Goal: Task Accomplishment & Management: Manage account settings

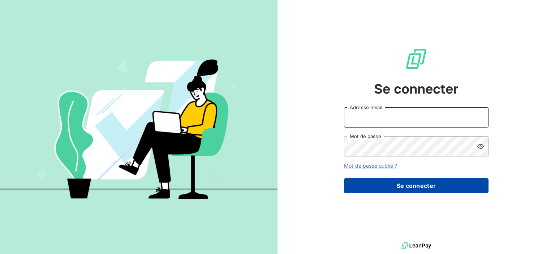
type input "[EMAIL_ADDRESS][DOMAIN_NAME]"
click at [406, 182] on button "Se connecter" at bounding box center [416, 185] width 145 height 15
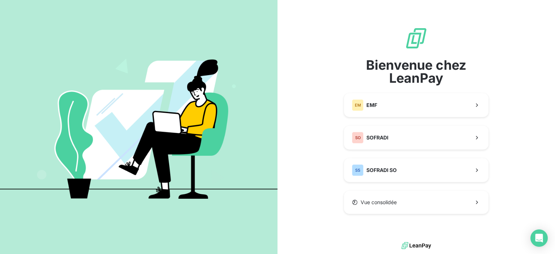
click at [431, 151] on div "Bienvenue chez LeanPay EM EMF SO SOFRADI SS SOFRADI SO Vue consolidée" at bounding box center [416, 120] width 145 height 187
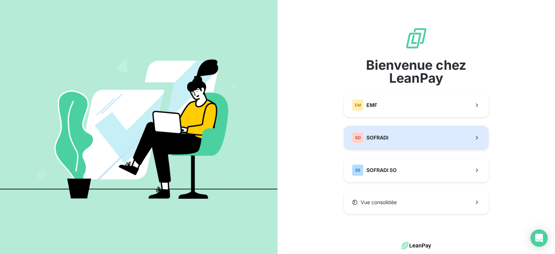
click at [431, 147] on button "SO SOFRADI" at bounding box center [416, 138] width 145 height 24
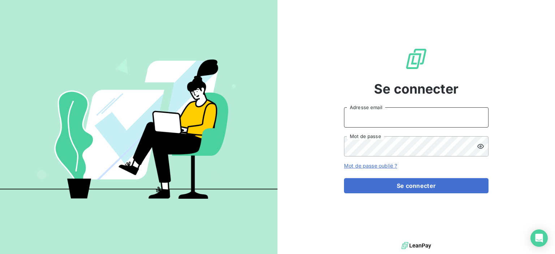
type input "[EMAIL_ADDRESS][DOMAIN_NAME]"
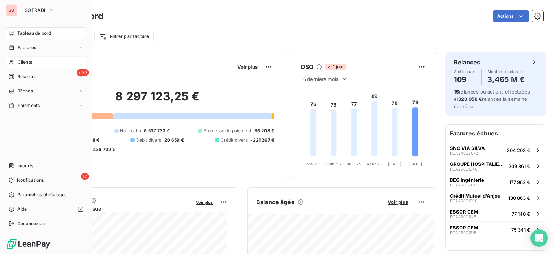
click at [33, 60] on div "Clients" at bounding box center [46, 62] width 81 height 12
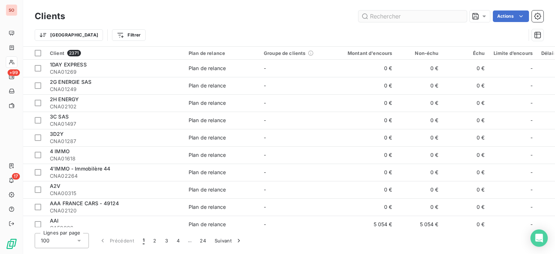
click at [386, 16] on input "text" at bounding box center [413, 16] width 108 height 12
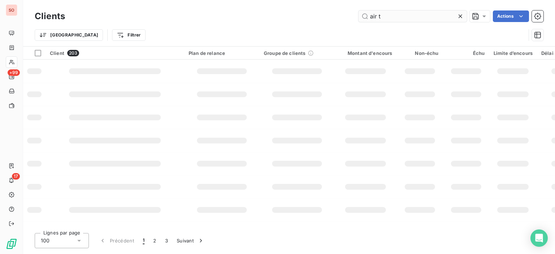
type input "air t"
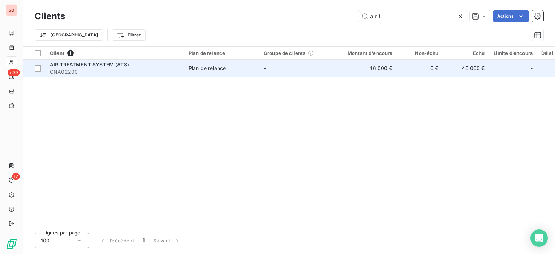
click at [224, 64] on td "Plan de relance" at bounding box center [221, 68] width 75 height 17
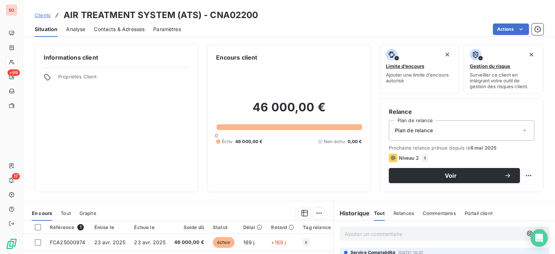
click at [140, 30] on span "Contacts & Adresses" at bounding box center [119, 29] width 51 height 7
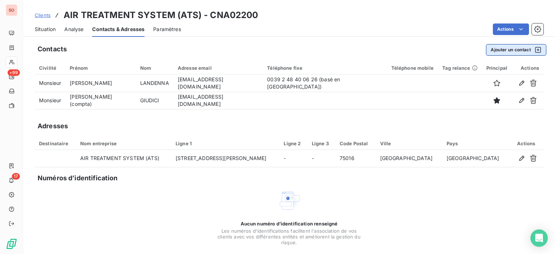
click at [511, 48] on button "Ajouter un contact" at bounding box center [516, 50] width 60 height 12
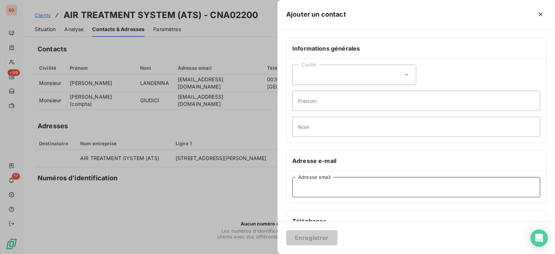
drag, startPoint x: 321, startPoint y: 191, endPoint x: 321, endPoint y: 184, distance: 7.2
click at [321, 191] on input "Adresse email" at bounding box center [417, 187] width 248 height 20
paste input "[PERSON_NAME][EMAIL_ADDRESS][DOMAIN_NAME]"
type input "[PERSON_NAME][EMAIL_ADDRESS][DOMAIN_NAME]"
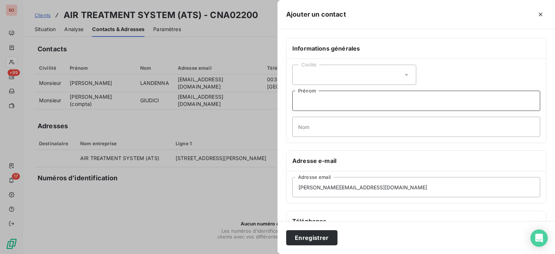
click at [324, 100] on input "Prénom" at bounding box center [417, 101] width 248 height 20
type input "VALCOR"
click at [311, 136] on input "Nom" at bounding box center [417, 127] width 248 height 20
type input "Directrice Generale"
click at [308, 234] on button "Enregistrer" at bounding box center [311, 237] width 51 height 15
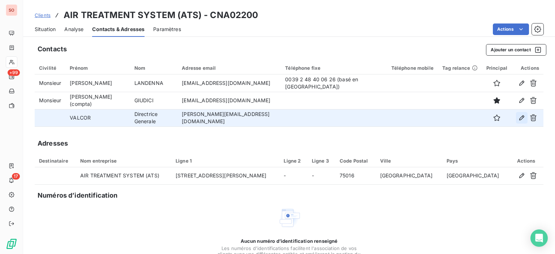
click at [518, 121] on icon "button" at bounding box center [521, 117] width 7 height 7
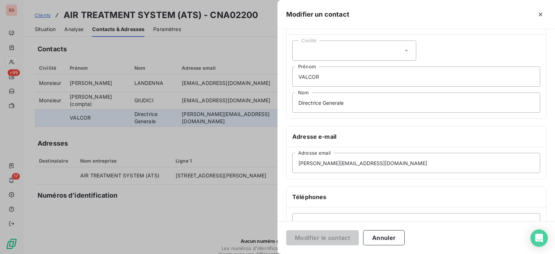
scroll to position [72, 0]
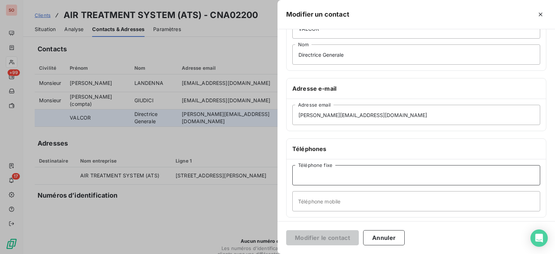
click at [336, 170] on input "Téléphone fixe" at bounding box center [417, 175] width 248 height 20
type input "02 98 50 11 60"
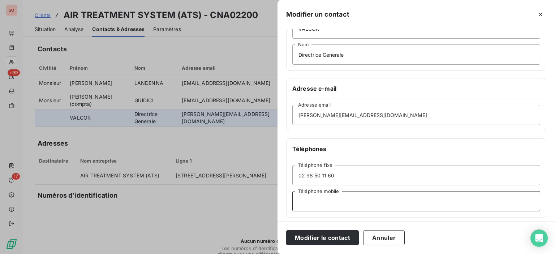
click at [313, 198] on input "Téléphone mobile" at bounding box center [417, 201] width 248 height 20
type input "07 43 36 33 18"
click at [329, 236] on button "Modifier le contact" at bounding box center [322, 237] width 73 height 15
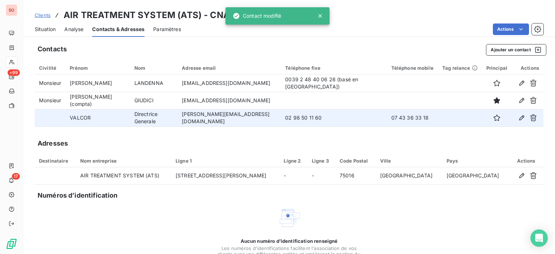
click at [41, 29] on span "Situation" at bounding box center [45, 29] width 21 height 7
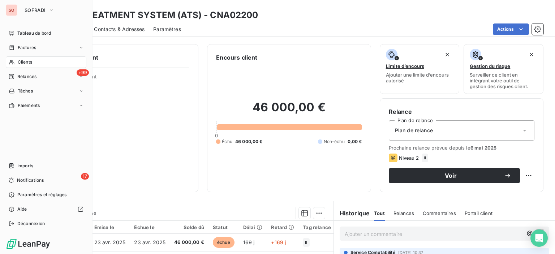
click at [30, 64] on span "Clients" at bounding box center [25, 62] width 14 height 7
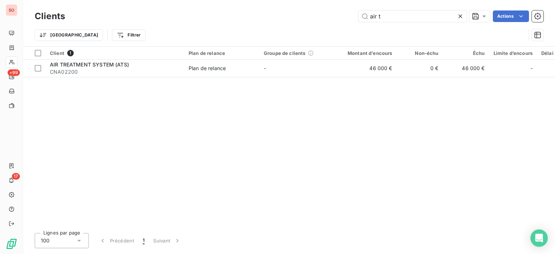
drag, startPoint x: 405, startPoint y: 9, endPoint x: 385, endPoint y: 9, distance: 19.9
click at [385, 9] on div "Clients air t Actions" at bounding box center [289, 16] width 509 height 15
drag, startPoint x: 397, startPoint y: 18, endPoint x: 319, endPoint y: 17, distance: 78.1
click at [319, 17] on div "air t Actions" at bounding box center [309, 16] width 470 height 12
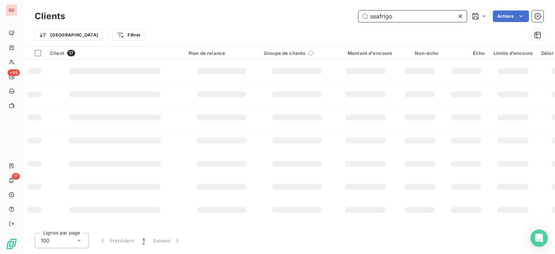
type input "seafrigo"
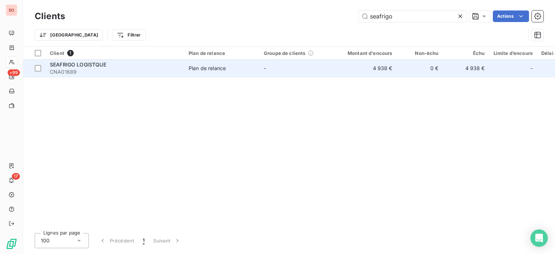
click at [207, 64] on td "Plan de relance" at bounding box center [221, 68] width 75 height 17
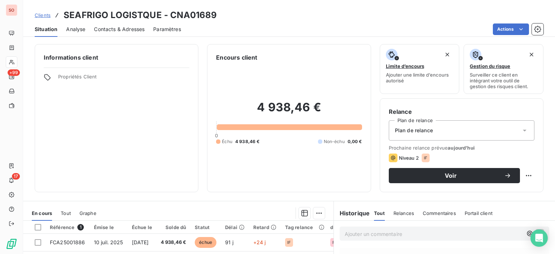
click at [111, 25] on div "Contacts & Adresses" at bounding box center [119, 29] width 51 height 15
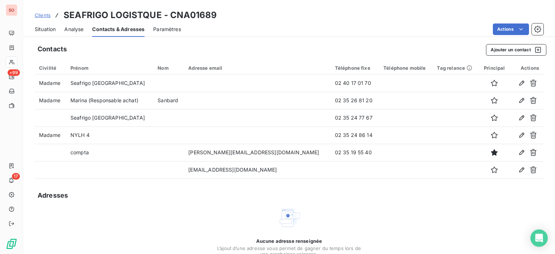
click at [51, 30] on span "Situation" at bounding box center [45, 29] width 21 height 7
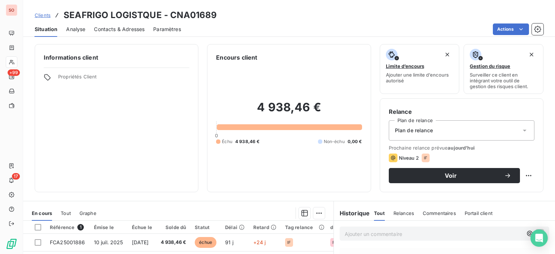
scroll to position [108, 0]
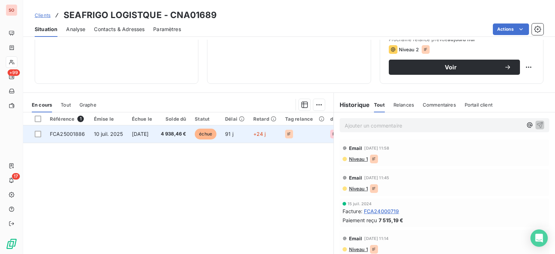
click at [144, 140] on td "[DATE]" at bounding box center [142, 133] width 29 height 17
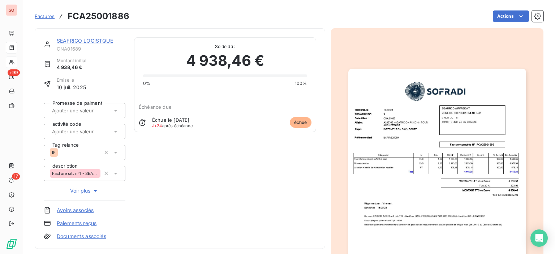
click at [485, 145] on img "button" at bounding box center [438, 194] width 178 height 251
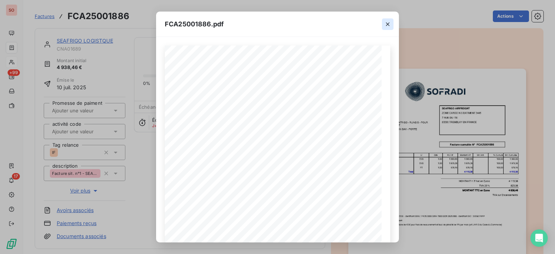
click at [386, 24] on icon "button" at bounding box center [387, 24] width 7 height 7
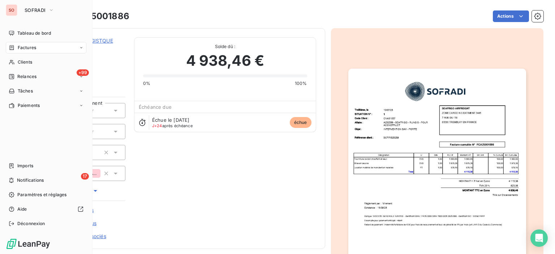
drag, startPoint x: 19, startPoint y: 64, endPoint x: 191, endPoint y: 40, distance: 173.3
click at [19, 64] on span "Clients" at bounding box center [25, 62] width 14 height 7
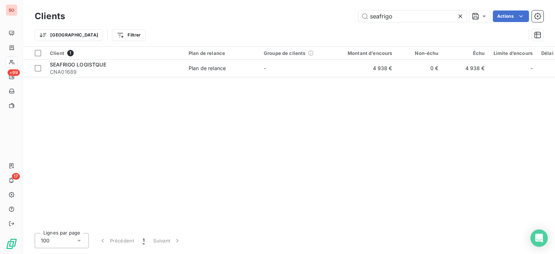
drag, startPoint x: 400, startPoint y: 18, endPoint x: 287, endPoint y: 3, distance: 114.6
click at [288, 3] on div "Clients seafrigo Actions Trier Filtrer" at bounding box center [289, 23] width 532 height 46
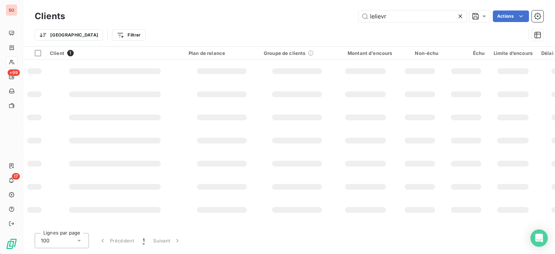
type input "lelievr"
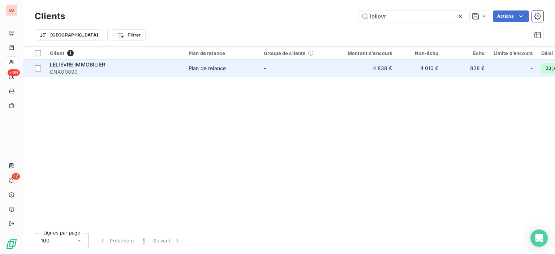
click at [227, 67] on span "Plan de relance" at bounding box center [222, 68] width 67 height 7
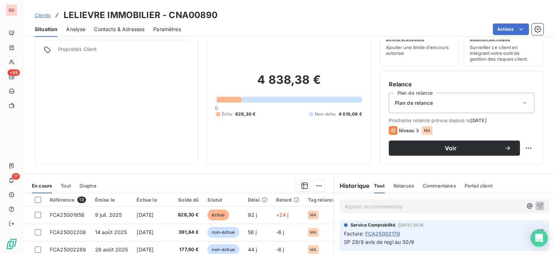
scroll to position [72, 0]
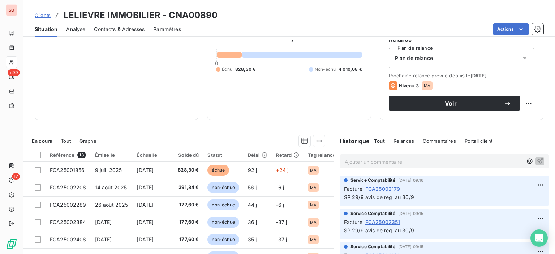
click at [117, 30] on span "Contacts & Adresses" at bounding box center [119, 29] width 51 height 7
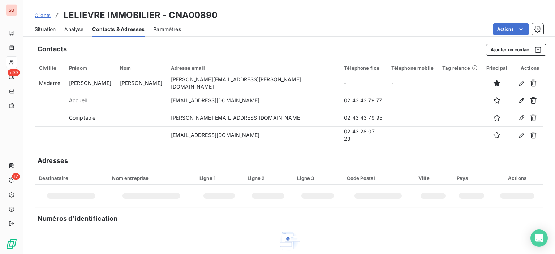
click at [51, 31] on span "Situation" at bounding box center [45, 29] width 21 height 7
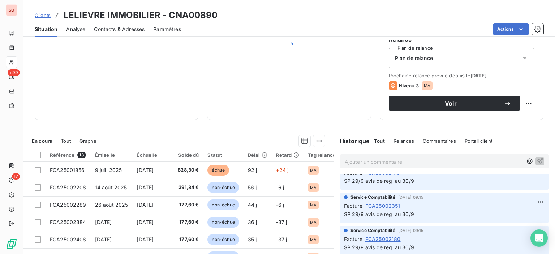
scroll to position [0, 0]
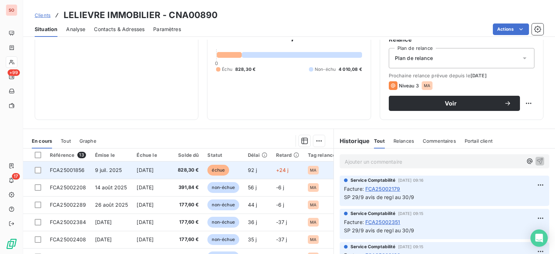
click at [265, 172] on td "92 j" at bounding box center [258, 170] width 28 height 17
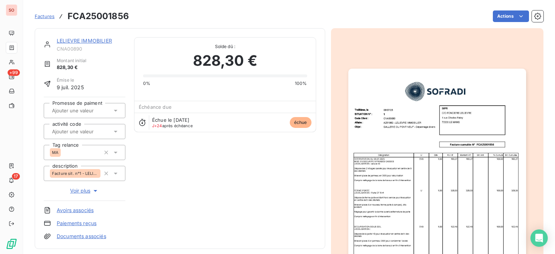
click at [427, 185] on img "button" at bounding box center [438, 194] width 178 height 251
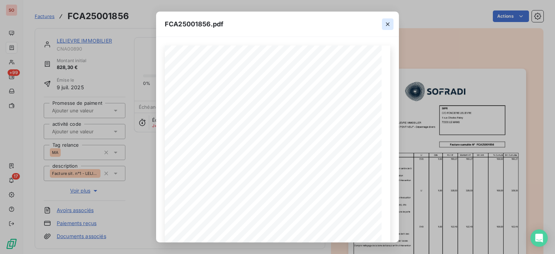
click at [388, 26] on icon "button" at bounding box center [387, 24] width 7 height 7
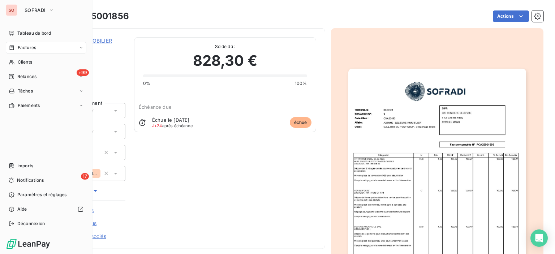
click at [35, 50] on span "Factures" at bounding box center [27, 47] width 18 height 7
click at [26, 54] on nav "Tableau de bord Factures Clients +99 Relances Tâches Paiements" at bounding box center [46, 69] width 81 height 84
click at [27, 52] on div "Factures" at bounding box center [46, 48] width 81 height 12
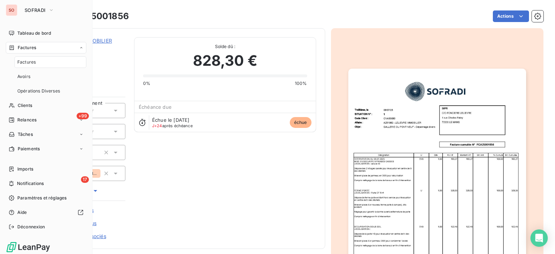
click at [29, 47] on span "Factures" at bounding box center [27, 47] width 18 height 7
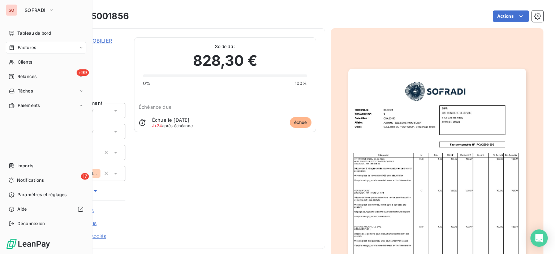
click at [12, 47] on icon at bounding box center [12, 48] width 6 height 6
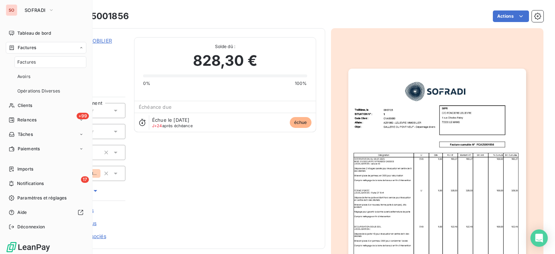
click at [20, 47] on span "Factures" at bounding box center [27, 47] width 18 height 7
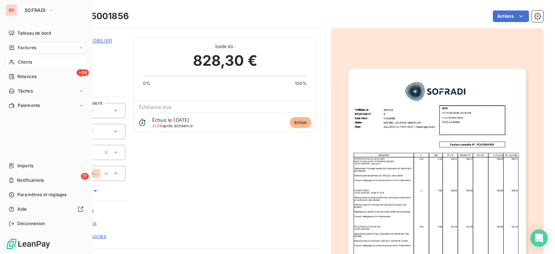
click at [27, 62] on span "Clients" at bounding box center [25, 62] width 14 height 7
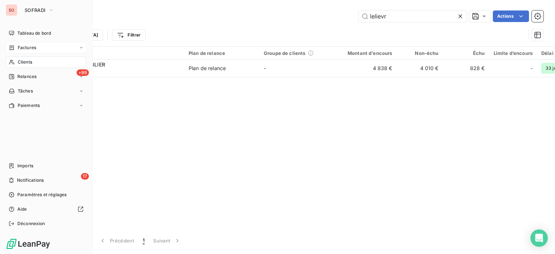
click at [24, 46] on span "Factures" at bounding box center [27, 47] width 18 height 7
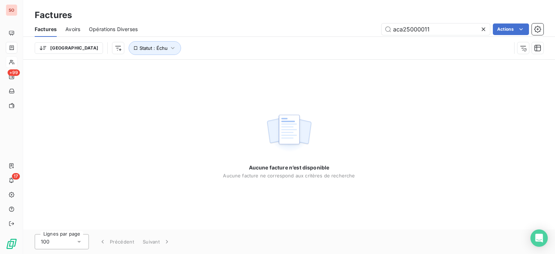
drag, startPoint x: 445, startPoint y: 28, endPoint x: 263, endPoint y: 17, distance: 182.2
click at [263, 17] on div "Factures Factures Avoirs Opérations Diverses aca25000011 Actions Trier Statut :…" at bounding box center [289, 30] width 532 height 60
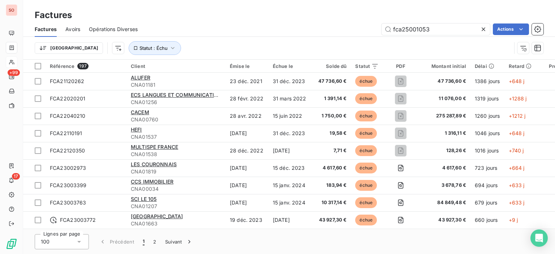
type input "fca25001053"
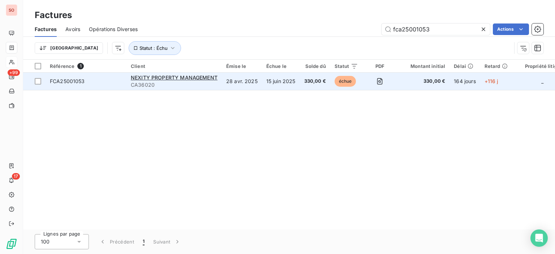
click at [277, 84] on td "15 juin 2025" at bounding box center [281, 81] width 38 height 17
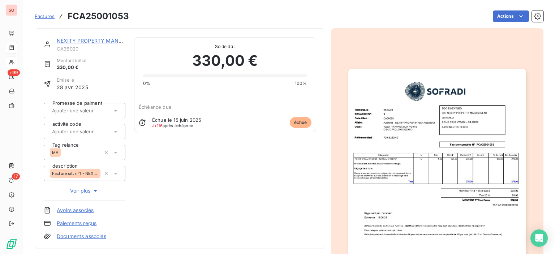
click at [100, 40] on link "NEXITY PROPERTY MANAGEMENT" at bounding box center [100, 41] width 87 height 6
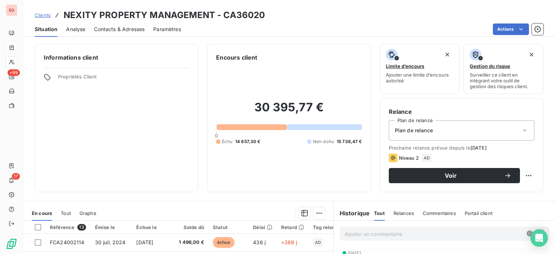
click at [137, 33] on div "Contacts & Adresses" at bounding box center [119, 29] width 51 height 15
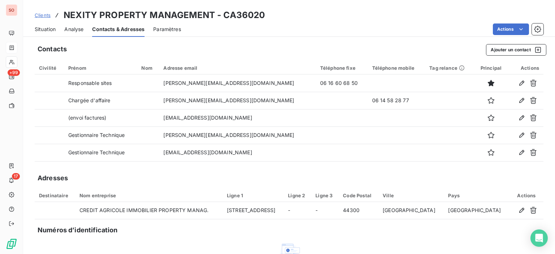
drag, startPoint x: 43, startPoint y: 30, endPoint x: 51, endPoint y: 33, distance: 8.7
click at [43, 30] on span "Situation" at bounding box center [45, 29] width 21 height 7
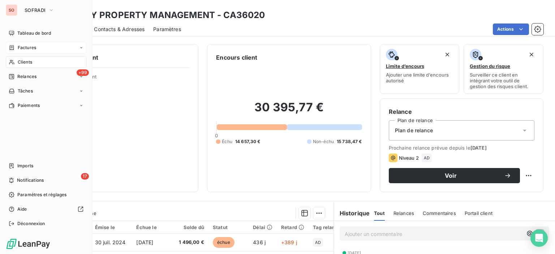
click at [18, 50] on span "Factures" at bounding box center [27, 47] width 18 height 7
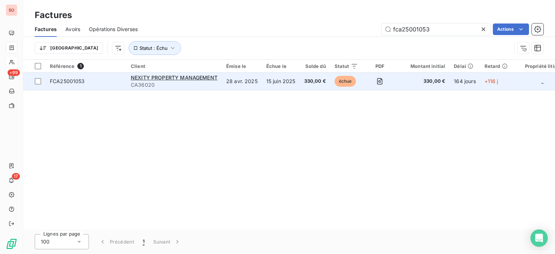
click at [79, 79] on span "FCA25001053" at bounding box center [67, 81] width 35 height 6
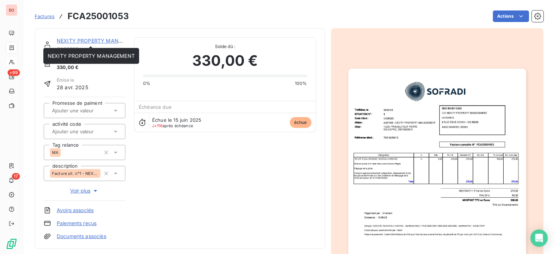
click at [81, 40] on link "NEXITY PROPERTY MANAGEMENT" at bounding box center [100, 41] width 87 height 6
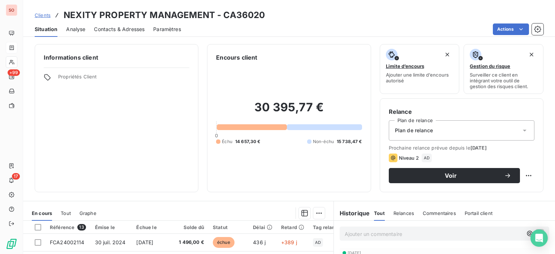
click at [119, 30] on span "Contacts & Adresses" at bounding box center [119, 29] width 51 height 7
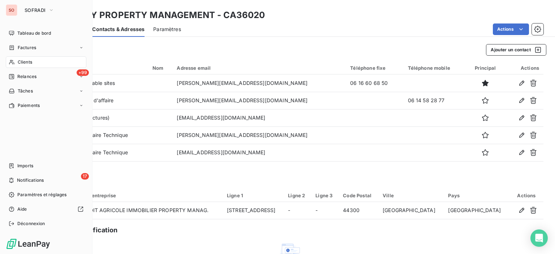
click at [31, 62] on span "Clients" at bounding box center [25, 62] width 14 height 7
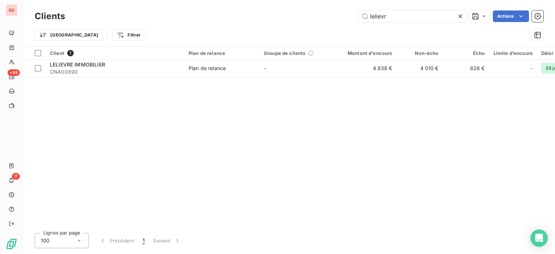
drag, startPoint x: 401, startPoint y: 18, endPoint x: 189, endPoint y: 18, distance: 211.2
click at [215, 20] on div "lelievr Actions" at bounding box center [309, 16] width 470 height 12
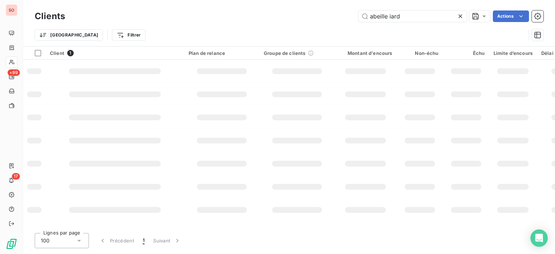
type input "abeille iard"
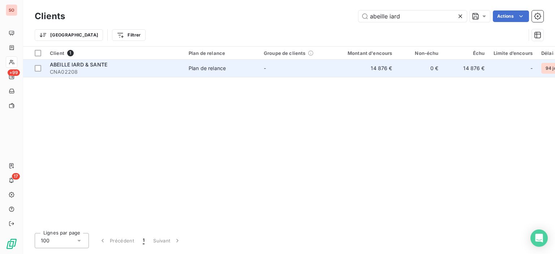
click at [184, 69] on td "ABEILLE IARD & SANTE CNA02208" at bounding box center [115, 68] width 139 height 17
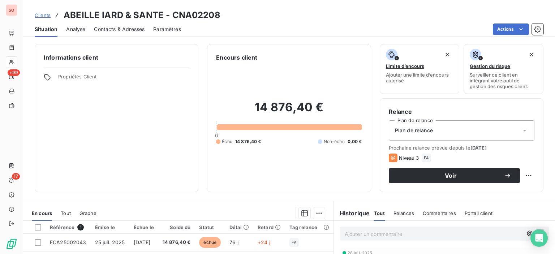
click at [104, 28] on span "Contacts & Adresses" at bounding box center [119, 29] width 51 height 7
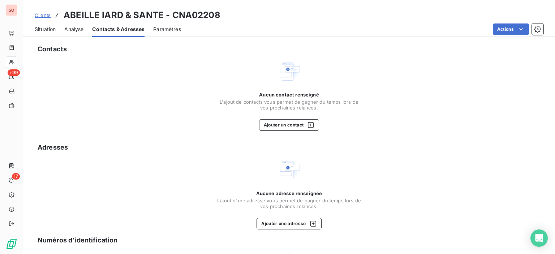
click at [43, 27] on span "Situation" at bounding box center [45, 29] width 21 height 7
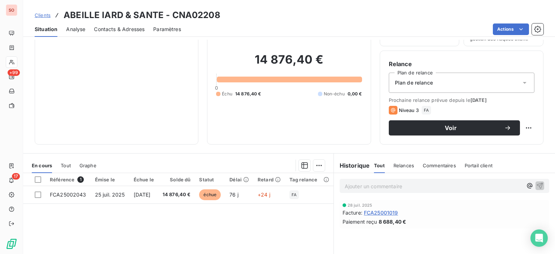
scroll to position [127, 0]
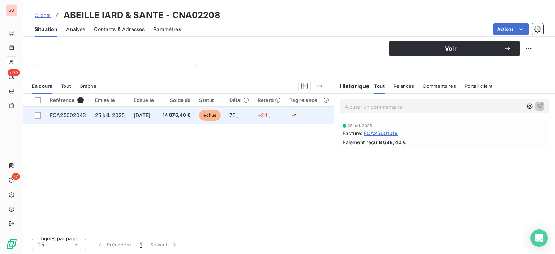
click at [191, 114] on span "14 876,40 €" at bounding box center [177, 115] width 28 height 7
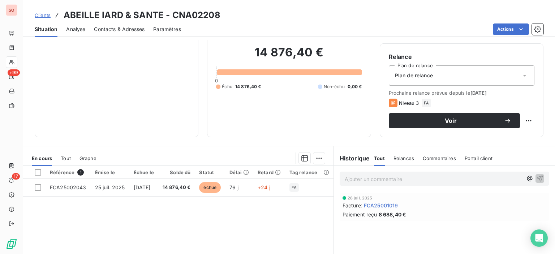
scroll to position [108, 0]
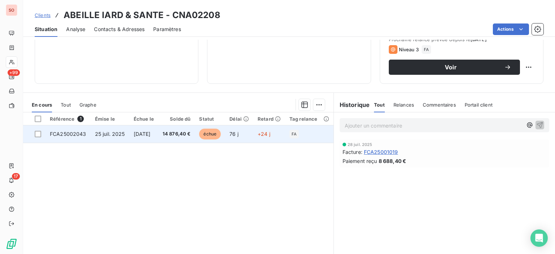
click at [218, 142] on table "Référence 1 Émise le Échue le Solde dû Statut Délai Retard Tag relance descript…" at bounding box center [267, 127] width 489 height 31
click at [221, 136] on span "échue" at bounding box center [210, 134] width 22 height 11
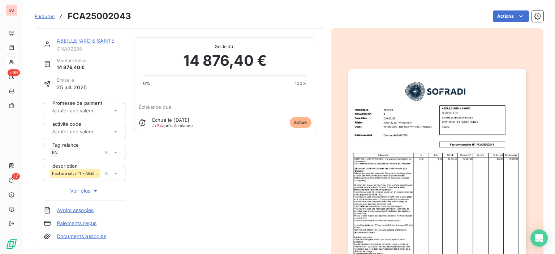
click at [415, 144] on img "button" at bounding box center [438, 194] width 178 height 251
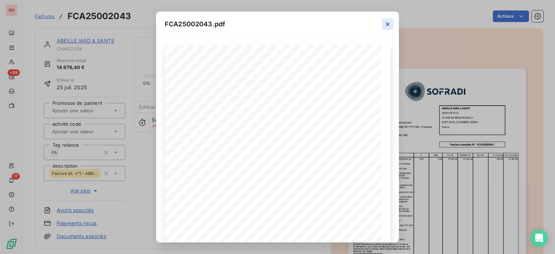
click at [387, 22] on icon "button" at bounding box center [387, 24] width 7 height 7
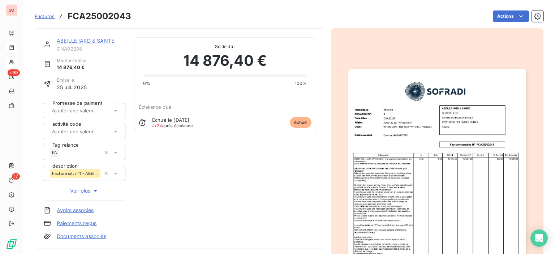
click at [72, 39] on link "ABEILLE IARD & SANTE" at bounding box center [85, 41] width 57 height 6
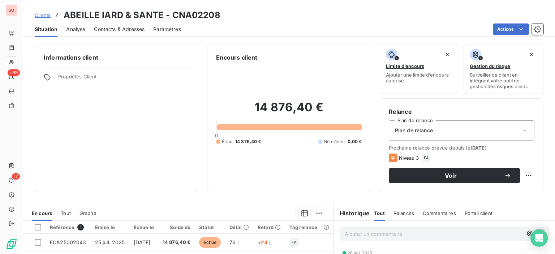
click at [124, 30] on span "Contacts & Adresses" at bounding box center [119, 29] width 51 height 7
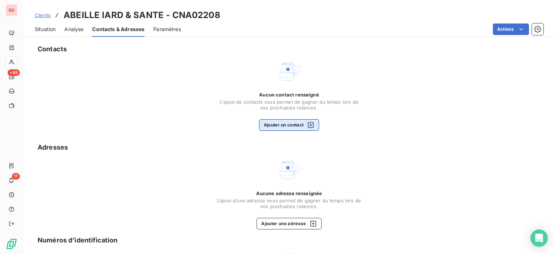
click at [312, 127] on icon "button" at bounding box center [311, 125] width 6 height 6
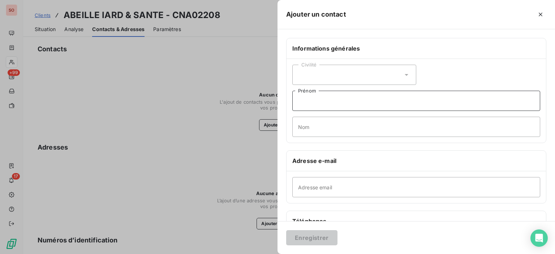
click at [309, 98] on input "Prénom" at bounding box center [417, 101] width 248 height 20
type input "Compta"
click at [309, 186] on input "Adresse email" at bounding box center [417, 187] width 248 height 20
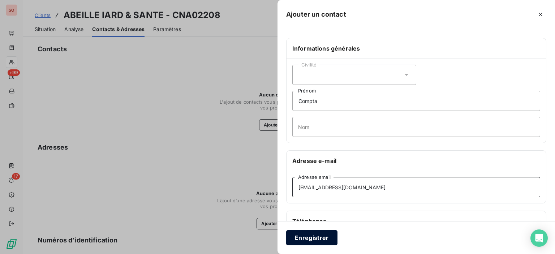
type input "[EMAIL_ADDRESS][DOMAIN_NAME]"
click at [317, 239] on button "Enregistrer" at bounding box center [311, 237] width 51 height 15
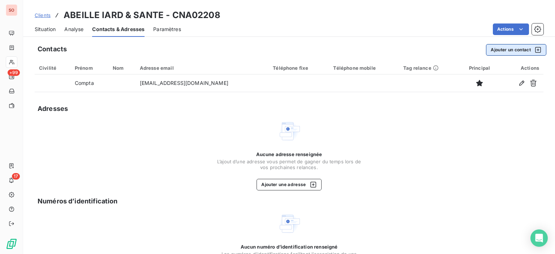
click at [495, 49] on button "Ajouter un contact" at bounding box center [516, 50] width 60 height 12
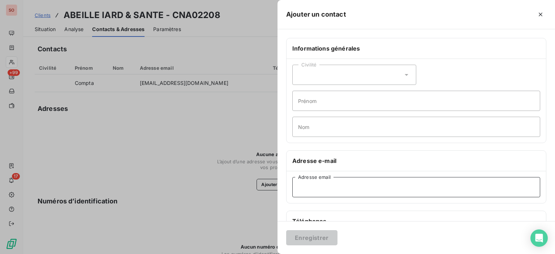
paste input "[EMAIL_ADDRESS][DOMAIN_NAME]"
type input "[EMAIL_ADDRESS][DOMAIN_NAME]"
click at [316, 240] on button "Enregistrer" at bounding box center [311, 237] width 51 height 15
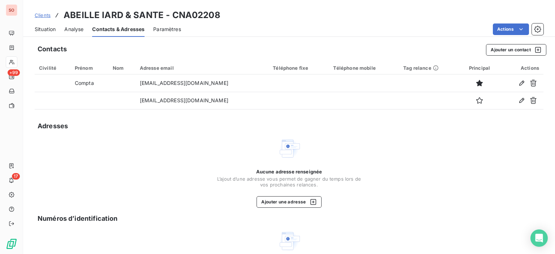
click at [46, 27] on span "Situation" at bounding box center [45, 29] width 21 height 7
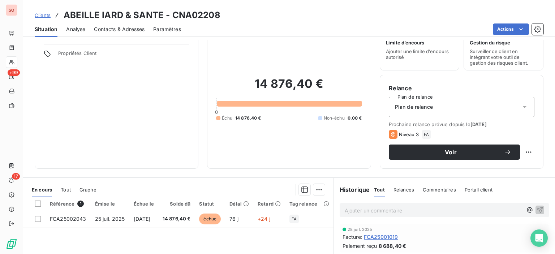
scroll to position [72, 0]
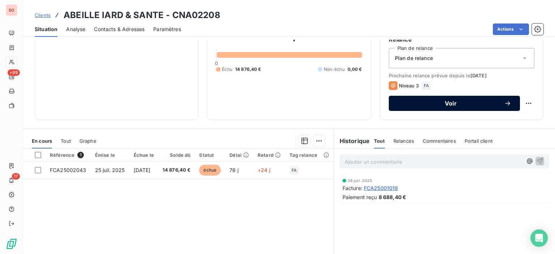
click at [473, 107] on button "Voir" at bounding box center [454, 103] width 131 height 15
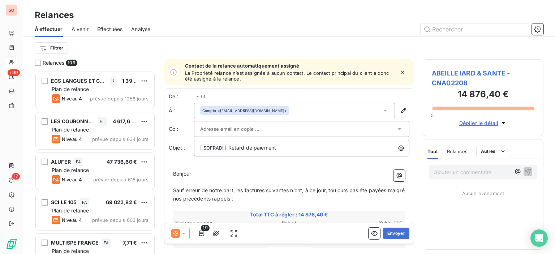
scroll to position [178, 115]
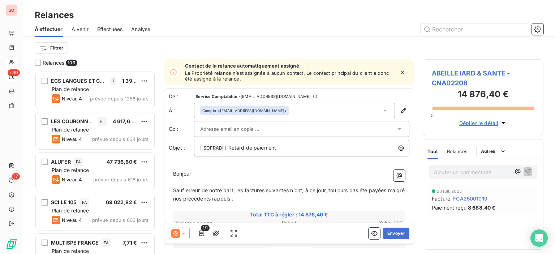
click at [188, 233] on div at bounding box center [179, 234] width 21 height 12
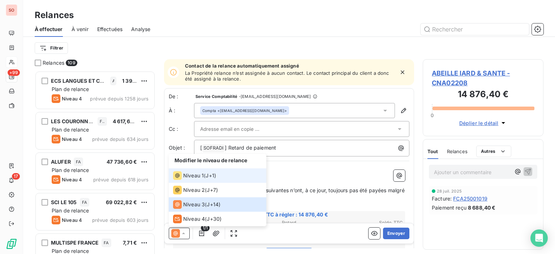
click at [206, 178] on div "Niveau 1 ( J+1 )" at bounding box center [194, 175] width 43 height 9
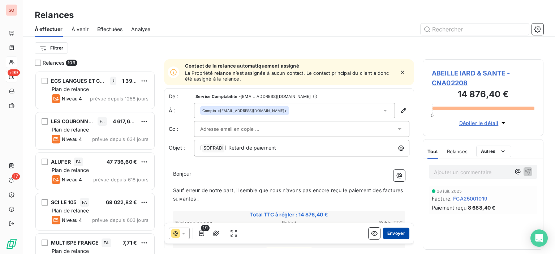
click at [392, 230] on button "Envoyer" at bounding box center [396, 234] width 26 height 12
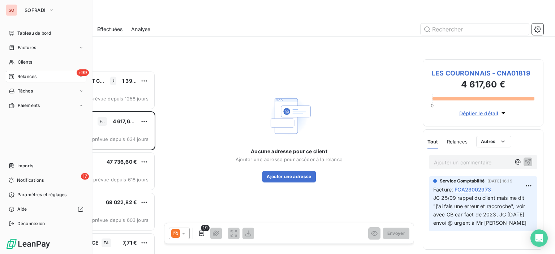
drag, startPoint x: 26, startPoint y: 64, endPoint x: 89, endPoint y: 89, distance: 67.0
click at [26, 64] on span "Clients" at bounding box center [25, 62] width 14 height 7
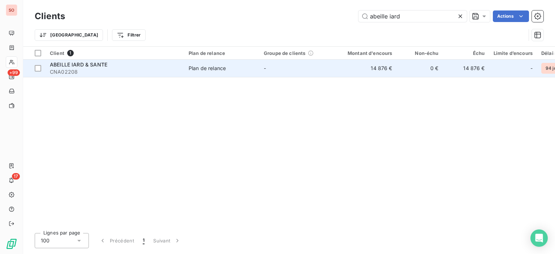
click at [155, 73] on span "CNA02208" at bounding box center [115, 71] width 130 height 7
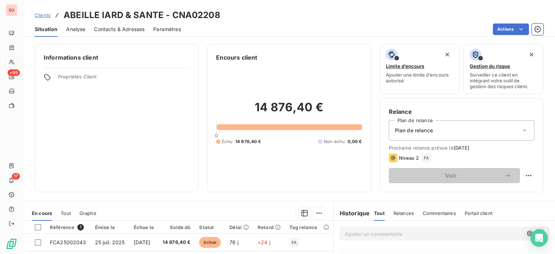
click at [116, 30] on span "Contacts & Adresses" at bounding box center [119, 29] width 51 height 7
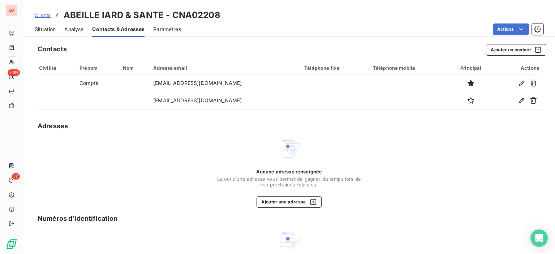
click at [39, 27] on span "Situation" at bounding box center [45, 29] width 21 height 7
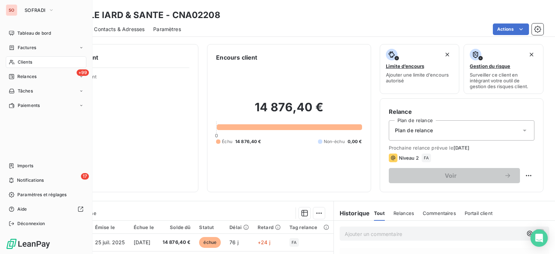
click at [25, 62] on span "Clients" at bounding box center [25, 62] width 14 height 7
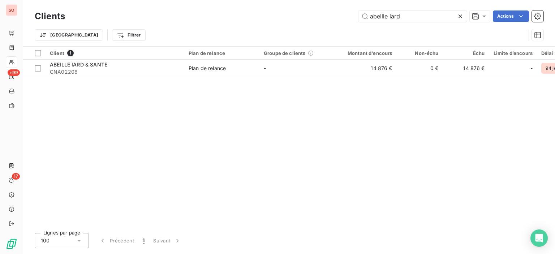
drag, startPoint x: 412, startPoint y: 17, endPoint x: 281, endPoint y: 13, distance: 131.7
click at [281, 13] on div "abeille iard Actions" at bounding box center [309, 16] width 470 height 12
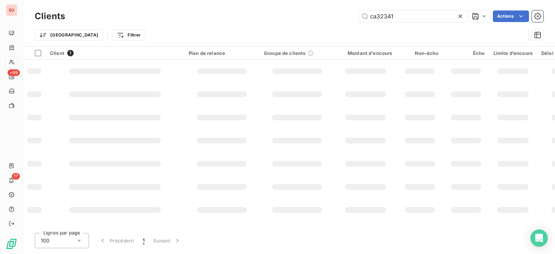
type input "ca32341"
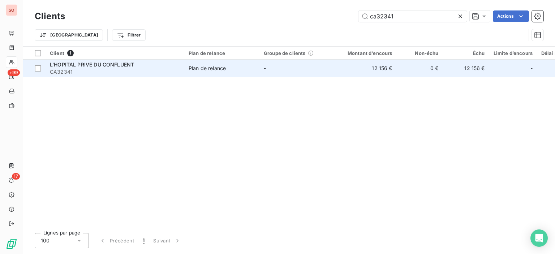
click at [201, 69] on div "Plan de relance" at bounding box center [207, 68] width 37 height 7
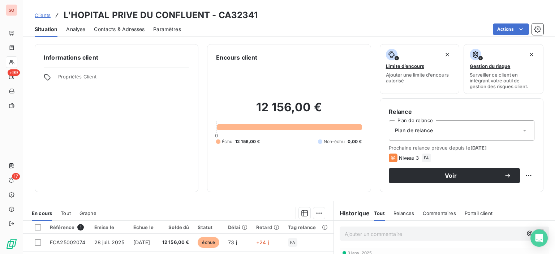
click at [102, 27] on span "Contacts & Adresses" at bounding box center [119, 29] width 51 height 7
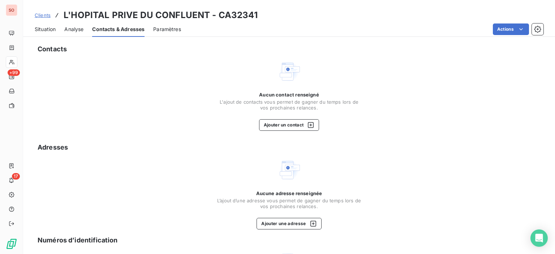
click at [46, 30] on span "Situation" at bounding box center [45, 29] width 21 height 7
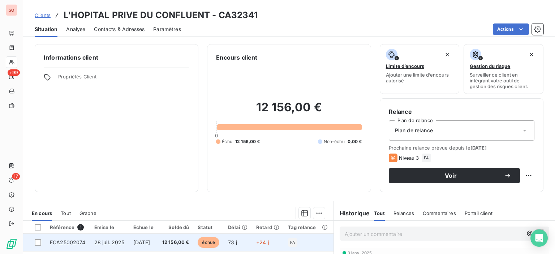
click at [170, 246] on td "12 156,00 €" at bounding box center [176, 242] width 36 height 17
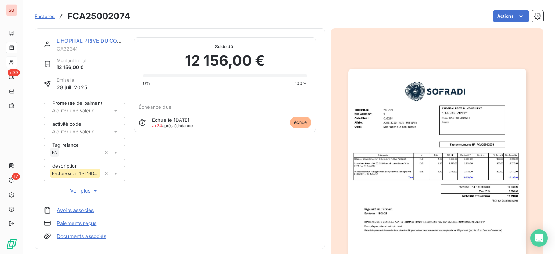
click at [429, 165] on img "button" at bounding box center [438, 194] width 178 height 251
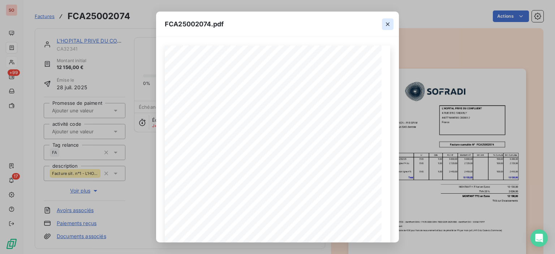
click at [389, 25] on icon "button" at bounding box center [387, 24] width 7 height 7
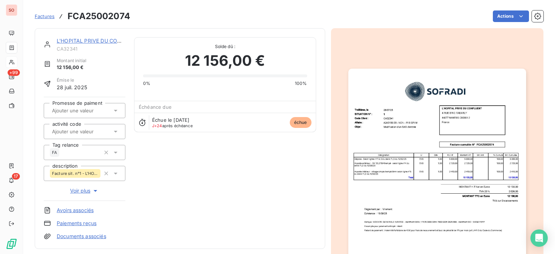
click at [70, 38] on link "L'HOPITAL PRIVE DU CONFLUENT" at bounding box center [99, 41] width 84 height 6
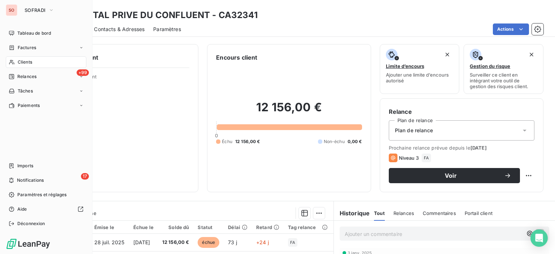
drag, startPoint x: 27, startPoint y: 59, endPoint x: 74, endPoint y: 59, distance: 47.0
click at [27, 59] on span "Clients" at bounding box center [25, 62] width 14 height 7
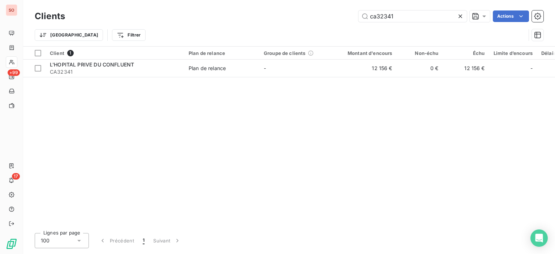
drag, startPoint x: 406, startPoint y: 16, endPoint x: 236, endPoint y: -8, distance: 172.3
click at [236, 0] on html "SO +99 17 Clients ca32341 Actions Trier Filtrer Client 1 Plan de relance Groupe…" at bounding box center [277, 127] width 555 height 254
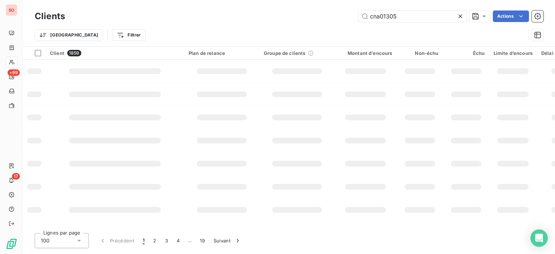
type input "cna01305"
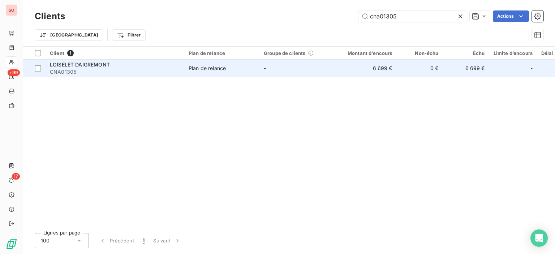
click at [179, 71] on span "CNA01305" at bounding box center [115, 71] width 130 height 7
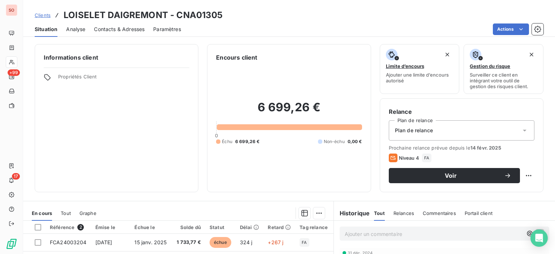
drag, startPoint x: 131, startPoint y: 30, endPoint x: 132, endPoint y: 34, distance: 4.4
click at [131, 30] on span "Contacts & Adresses" at bounding box center [119, 29] width 51 height 7
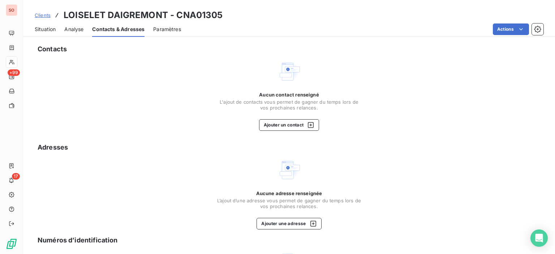
click at [52, 29] on span "Situation" at bounding box center [45, 29] width 21 height 7
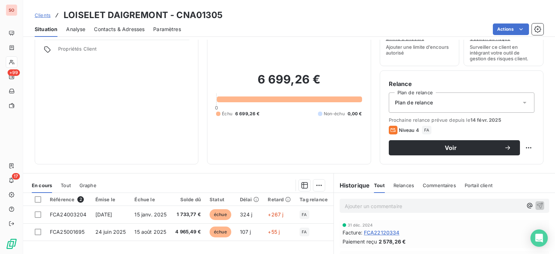
scroll to position [72, 0]
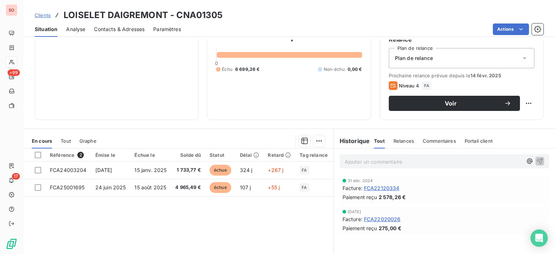
click at [115, 33] on span "Contacts & Adresses" at bounding box center [119, 29] width 51 height 7
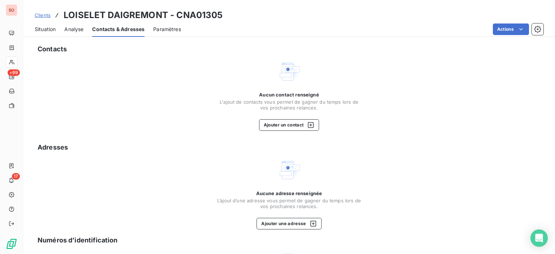
click at [54, 32] on span "Situation" at bounding box center [45, 29] width 21 height 7
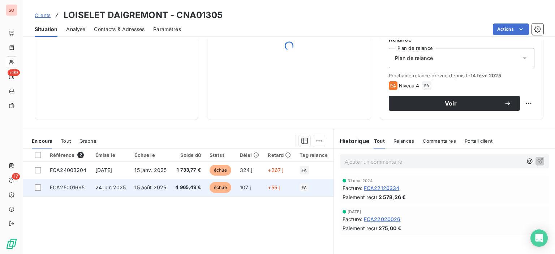
click at [163, 188] on span "15 août 2025" at bounding box center [151, 187] width 32 height 6
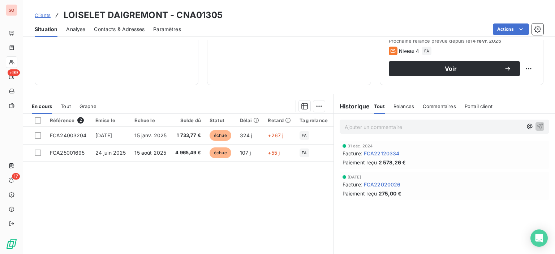
scroll to position [108, 0]
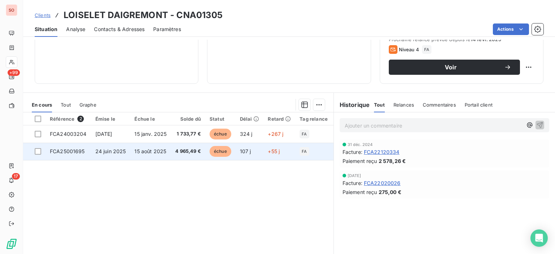
click at [171, 143] on td "4 965,49 €" at bounding box center [188, 151] width 34 height 17
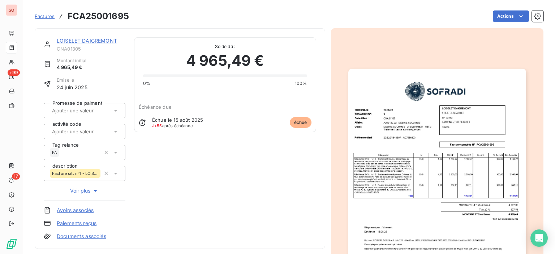
click at [476, 165] on img "button" at bounding box center [438, 194] width 178 height 251
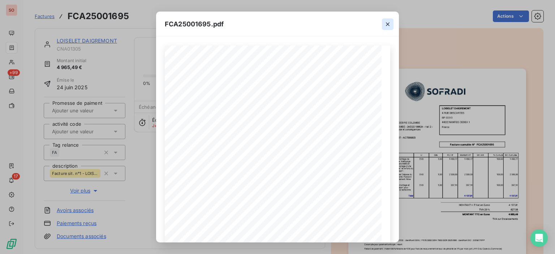
click at [386, 24] on icon "button" at bounding box center [387, 24] width 7 height 7
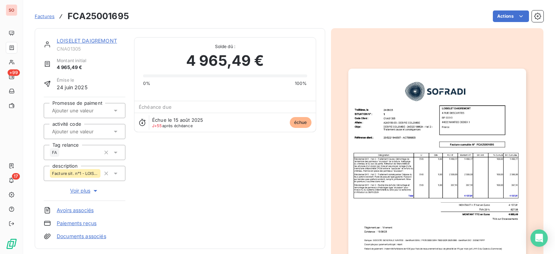
click at [423, 146] on img "button" at bounding box center [438, 194] width 178 height 251
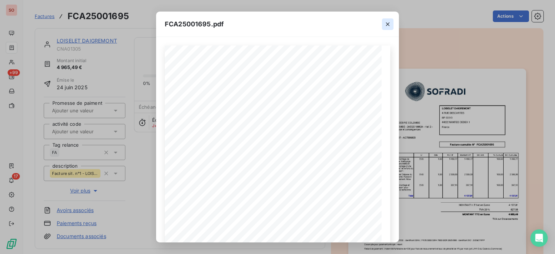
click at [388, 25] on icon "button" at bounding box center [387, 24] width 7 height 7
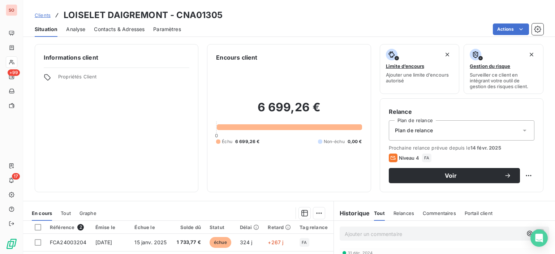
scroll to position [72, 0]
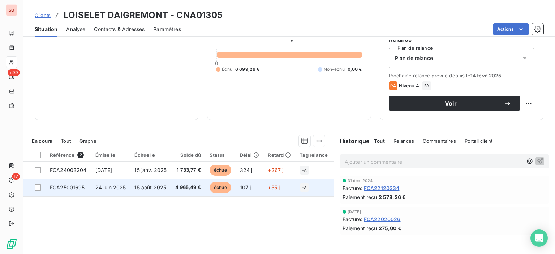
click at [166, 191] on td "15 août 2025" at bounding box center [150, 187] width 41 height 17
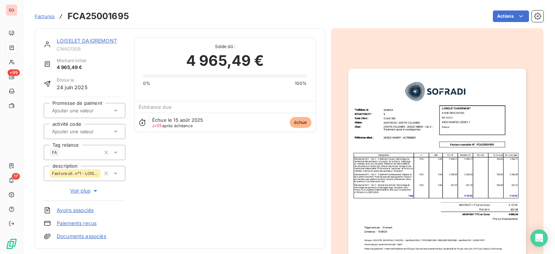
click at [469, 137] on img "button" at bounding box center [438, 194] width 178 height 251
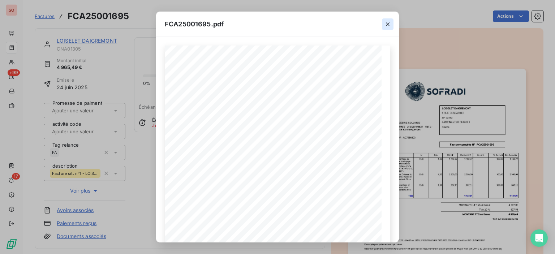
click at [386, 24] on icon "button" at bounding box center [387, 24] width 7 height 7
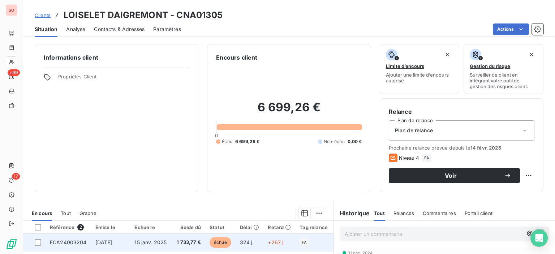
click at [163, 240] on span "15 janv. 2025" at bounding box center [151, 242] width 32 height 6
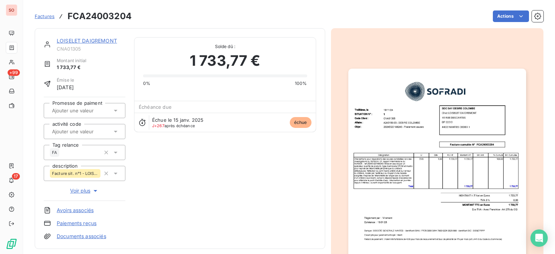
click at [439, 127] on img "button" at bounding box center [438, 194] width 178 height 251
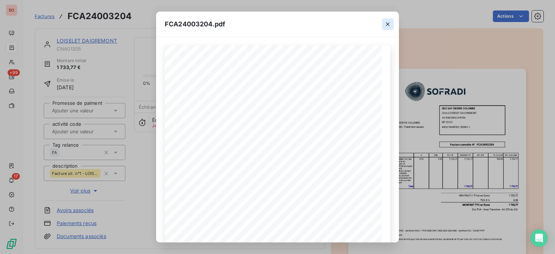
click at [389, 23] on icon "button" at bounding box center [388, 24] width 4 height 4
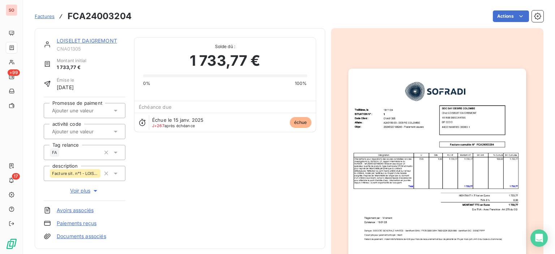
click at [63, 43] on link "LOISELET DAIGREMONT" at bounding box center [87, 41] width 60 height 6
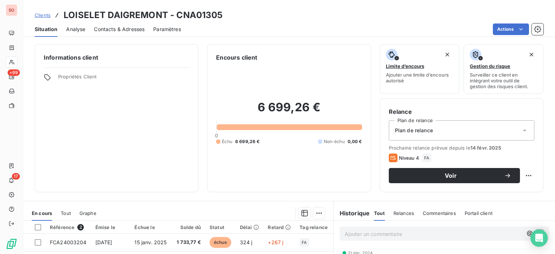
scroll to position [108, 0]
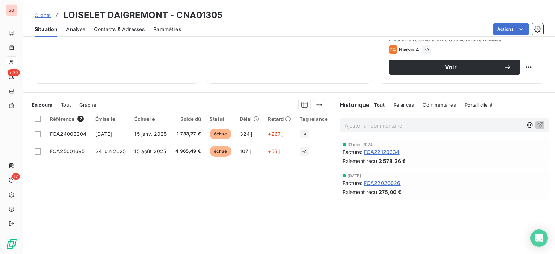
drag, startPoint x: 114, startPoint y: 143, endPoint x: 106, endPoint y: 201, distance: 58.5
drag, startPoint x: 106, startPoint y: 201, endPoint x: 95, endPoint y: 221, distance: 22.5
click at [95, 221] on div "Référence 2 Émise le Échue le Solde dû Statut Délai Retard Tag relance descript…" at bounding box center [178, 181] width 311 height 139
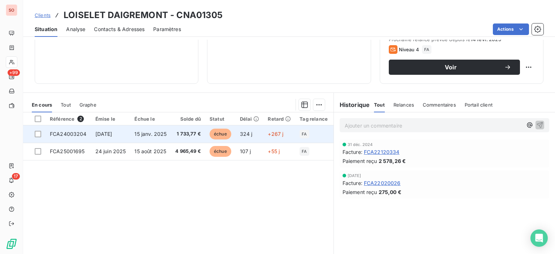
click at [137, 128] on td "15 janv. 2025" at bounding box center [150, 133] width 41 height 17
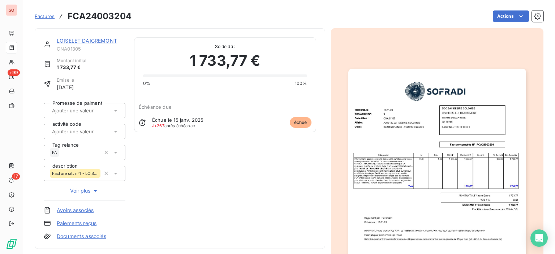
click at [394, 137] on img "button" at bounding box center [438, 194] width 178 height 251
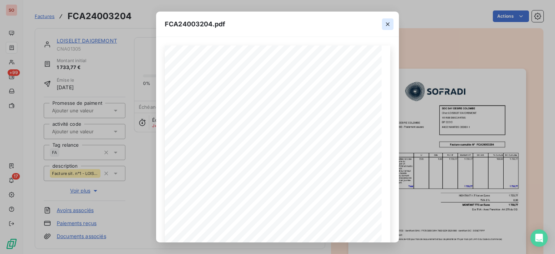
click at [388, 26] on icon "button" at bounding box center [387, 24] width 7 height 7
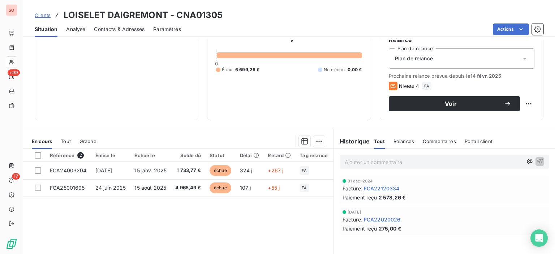
scroll to position [72, 0]
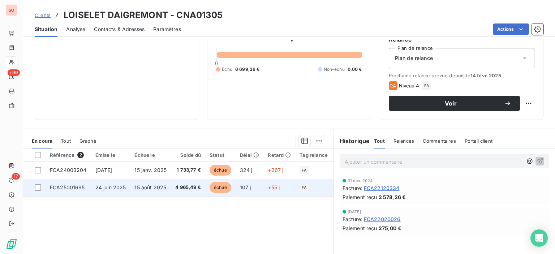
click at [195, 191] on td "4 965,49 €" at bounding box center [188, 187] width 34 height 17
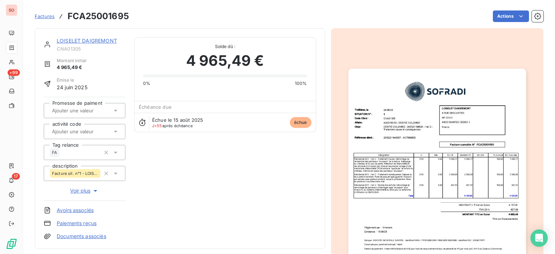
click at [435, 125] on img "button" at bounding box center [438, 194] width 178 height 251
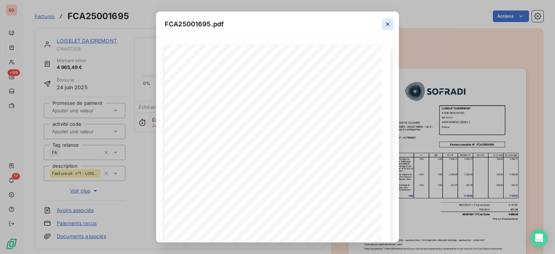
click at [388, 25] on icon "button" at bounding box center [388, 24] width 4 height 4
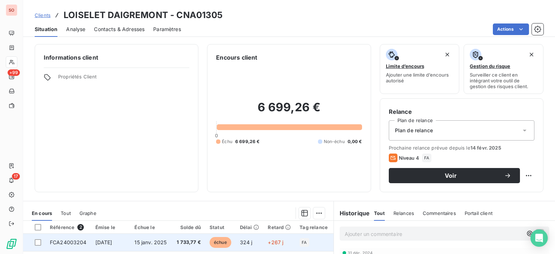
scroll to position [36, 0]
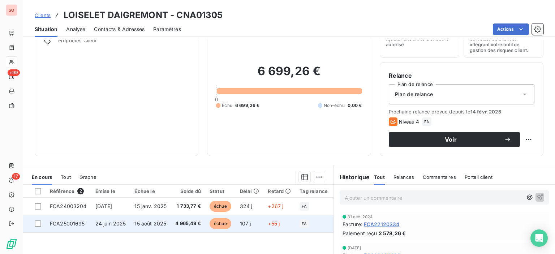
click at [190, 219] on td "4 965,49 €" at bounding box center [188, 223] width 34 height 17
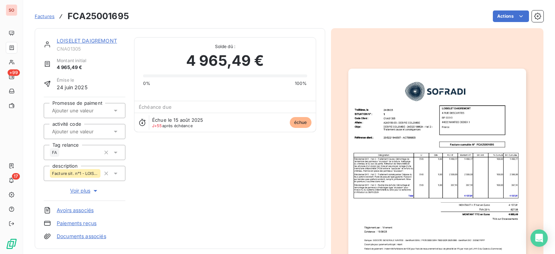
click at [436, 157] on img "button" at bounding box center [438, 194] width 178 height 251
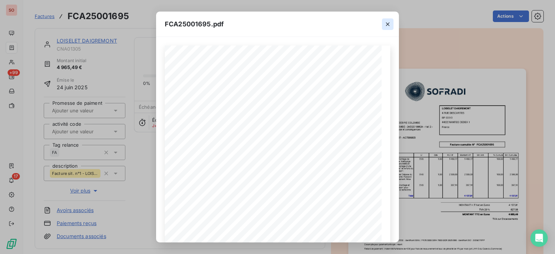
click at [386, 20] on button "button" at bounding box center [388, 24] width 12 height 12
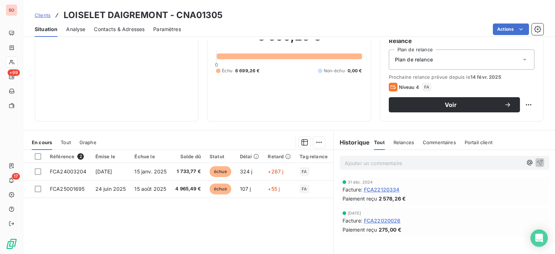
scroll to position [108, 0]
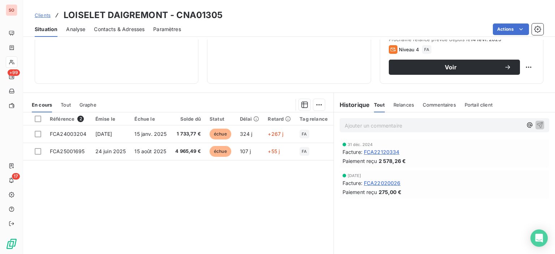
click at [118, 24] on div "Contacts & Adresses" at bounding box center [119, 29] width 51 height 15
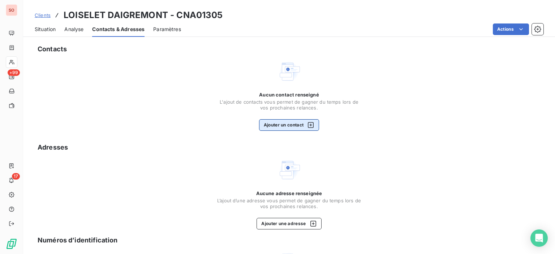
click at [309, 128] on icon "button" at bounding box center [311, 125] width 6 height 6
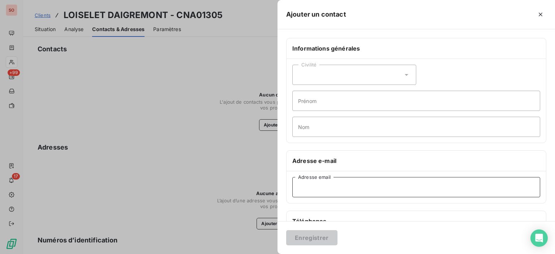
click at [338, 185] on input "Adresse email" at bounding box center [417, 187] width 248 height 20
type input "[PERSON_NAME][EMAIL_ADDRESS][DOMAIN_NAME]"
click at [310, 244] on button "Enregistrer" at bounding box center [311, 237] width 51 height 15
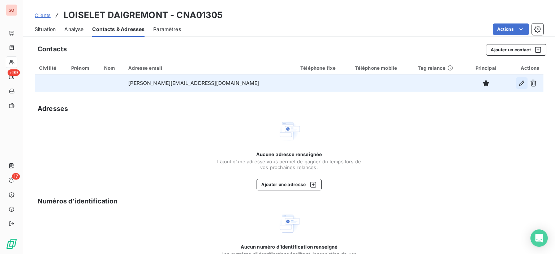
click at [520, 85] on icon "button" at bounding box center [522, 83] width 5 height 5
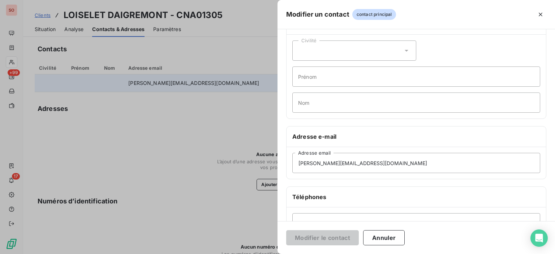
scroll to position [72, 0]
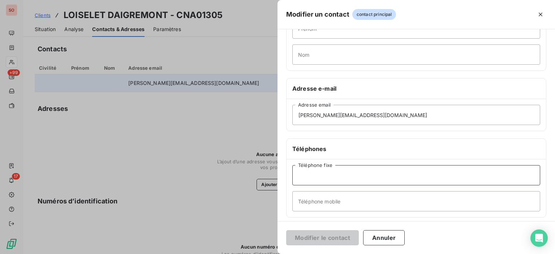
paste input "02 40 20 22 80"
type input "02 40 20 22 80"
click at [319, 236] on button "Modifier le contact" at bounding box center [322, 237] width 73 height 15
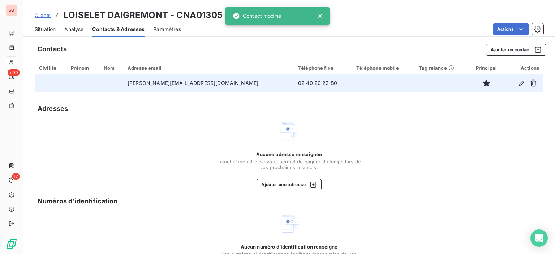
click at [42, 28] on span "Situation" at bounding box center [45, 29] width 21 height 7
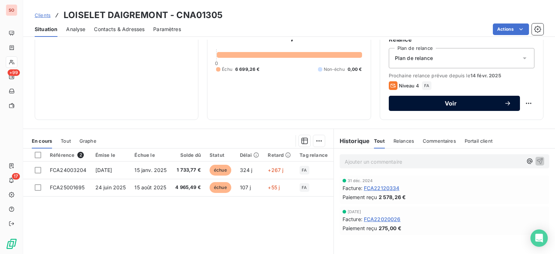
click at [478, 102] on span "Voir" at bounding box center [451, 104] width 107 height 6
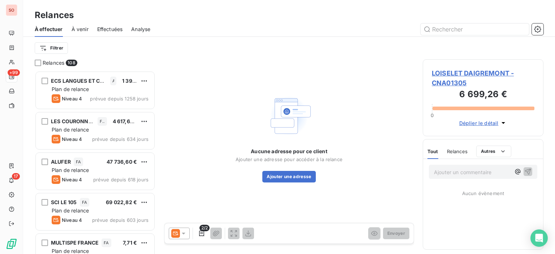
scroll to position [178, 115]
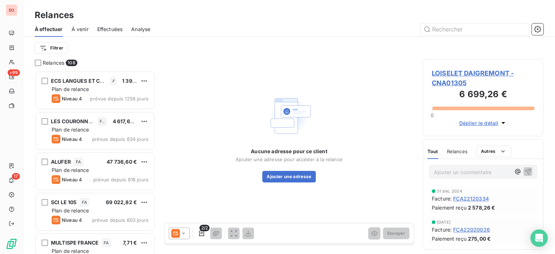
click at [184, 231] on icon at bounding box center [183, 233] width 7 height 7
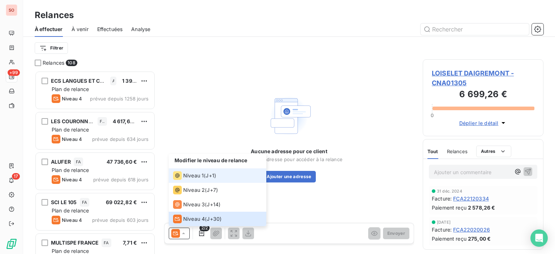
click at [180, 174] on icon at bounding box center [177, 175] width 9 height 9
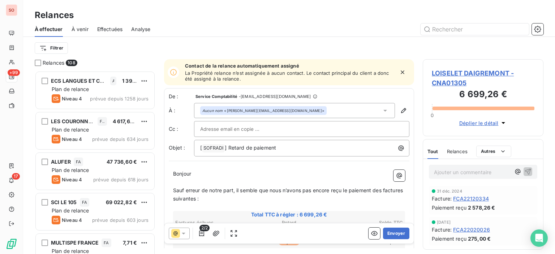
click at [210, 172] on p "Bonjour ﻿ ﻿ ﻿" at bounding box center [289, 174] width 232 height 8
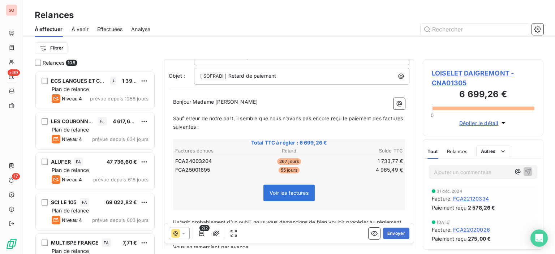
scroll to position [136, 0]
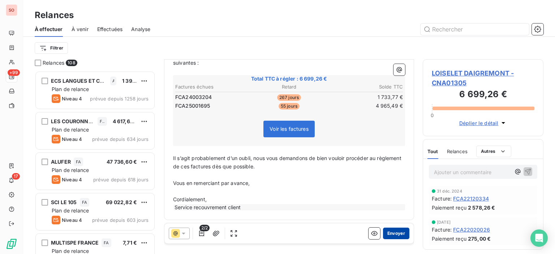
click at [399, 236] on button "Envoyer" at bounding box center [396, 234] width 26 height 12
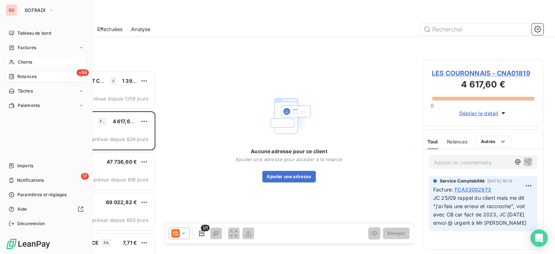
click at [25, 60] on span "Clients" at bounding box center [25, 62] width 14 height 7
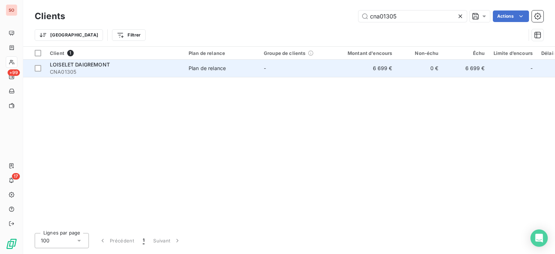
click at [119, 66] on div "LOISELET DAIGREMONT" at bounding box center [115, 64] width 130 height 7
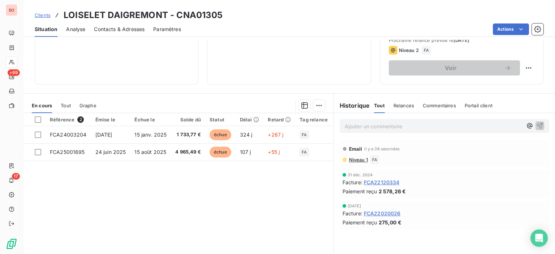
scroll to position [108, 0]
click at [132, 30] on span "Contacts & Adresses" at bounding box center [119, 29] width 51 height 7
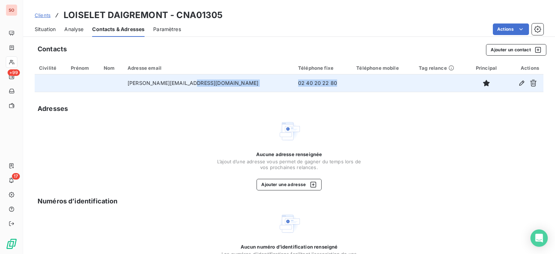
drag, startPoint x: 284, startPoint y: 84, endPoint x: 231, endPoint y: 89, distance: 53.0
click at [231, 89] on tr "[PERSON_NAME][EMAIL_ADDRESS][DOMAIN_NAME] 02 40 20 22 80" at bounding box center [289, 82] width 509 height 17
copy tr "02 40 20 22 80"
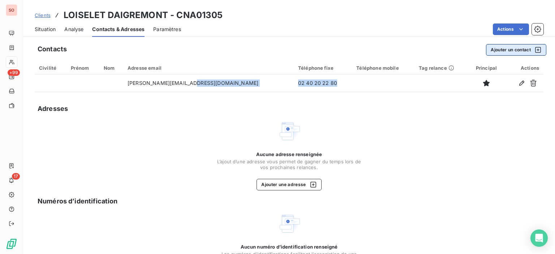
click at [513, 48] on button "Ajouter un contact" at bounding box center [516, 50] width 60 height 12
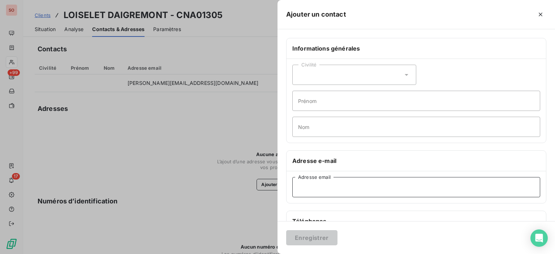
click at [351, 182] on input "Adresse email" at bounding box center [417, 187] width 248 height 20
paste input "[EMAIL_ADDRESS][DOMAIN_NAME]"
type input "[EMAIL_ADDRESS][DOMAIN_NAME]"
click at [328, 247] on div "Enregistrer" at bounding box center [417, 237] width 278 height 33
click at [327, 242] on button "Enregistrer" at bounding box center [311, 237] width 51 height 15
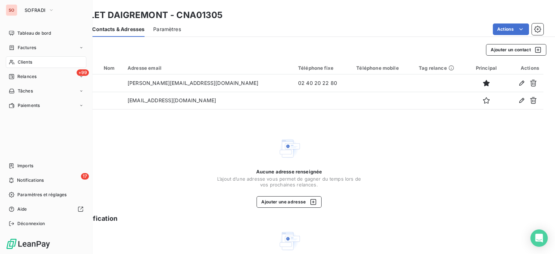
click at [29, 60] on span "Clients" at bounding box center [25, 62] width 14 height 7
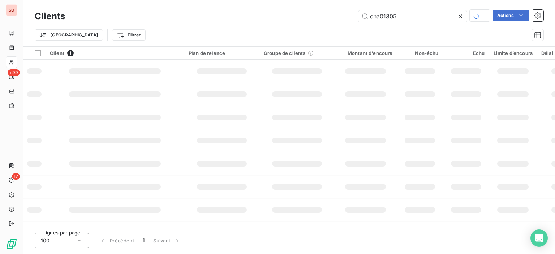
drag, startPoint x: 399, startPoint y: 17, endPoint x: 333, endPoint y: 13, distance: 65.9
click at [333, 13] on div "cna01305 Actions" at bounding box center [309, 16] width 470 height 13
type input "smac"
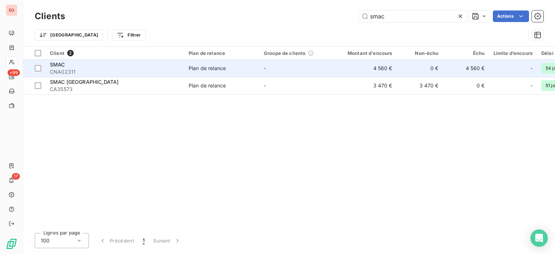
click at [169, 69] on span "CNA02311" at bounding box center [115, 71] width 130 height 7
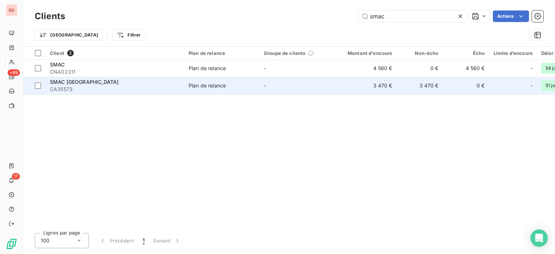
click at [136, 89] on span "CA35573" at bounding box center [115, 89] width 130 height 7
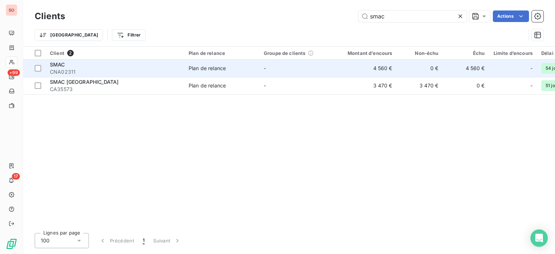
click at [161, 70] on span "CNA02311" at bounding box center [115, 71] width 130 height 7
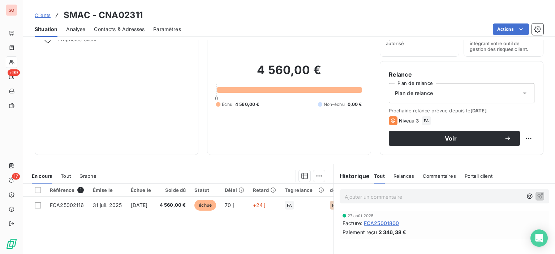
scroll to position [72, 0]
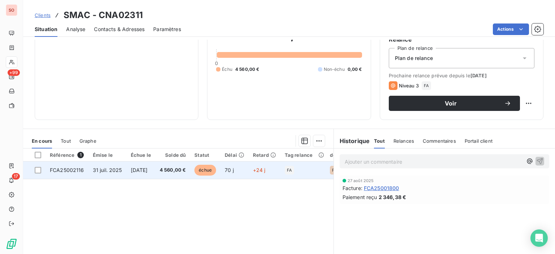
click at [221, 170] on td "échue" at bounding box center [205, 170] width 30 height 17
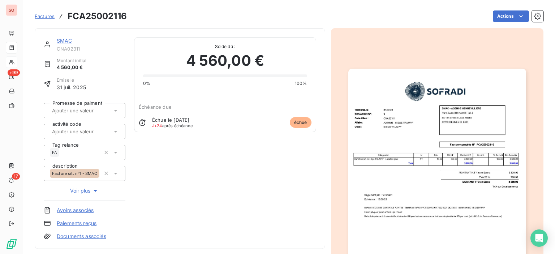
click at [449, 146] on img "button" at bounding box center [438, 194] width 178 height 251
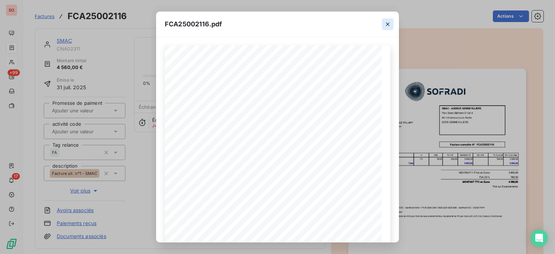
click at [388, 25] on icon "button" at bounding box center [387, 24] width 7 height 7
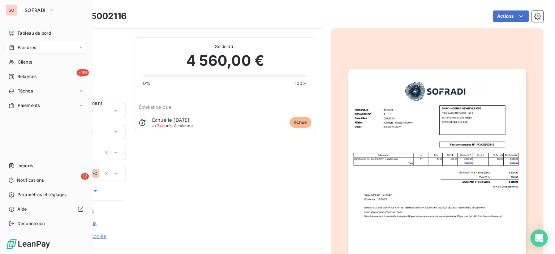
drag, startPoint x: 38, startPoint y: 62, endPoint x: 251, endPoint y: 29, distance: 215.5
click at [38, 62] on div "Clients" at bounding box center [46, 62] width 81 height 12
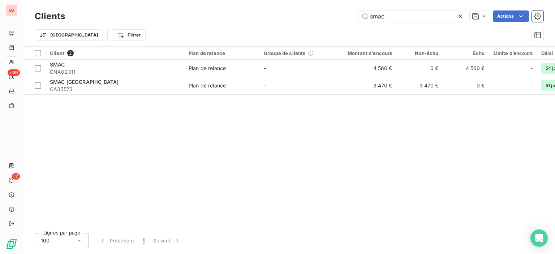
drag, startPoint x: 418, startPoint y: 18, endPoint x: 222, endPoint y: -7, distance: 197.5
click at [222, 0] on html "SO +99 17 Clients smac Actions Trier Filtrer Client 2 Plan de relance Groupe de…" at bounding box center [277, 127] width 555 height 254
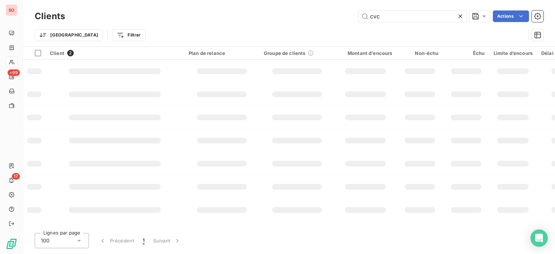
type input "cvc"
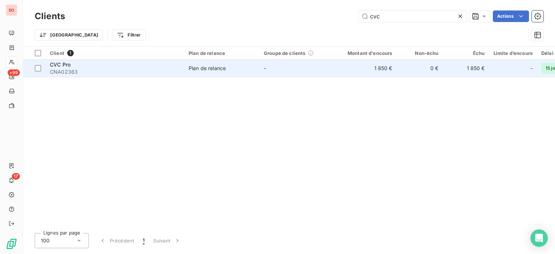
click at [282, 72] on td "-" at bounding box center [297, 68] width 75 height 17
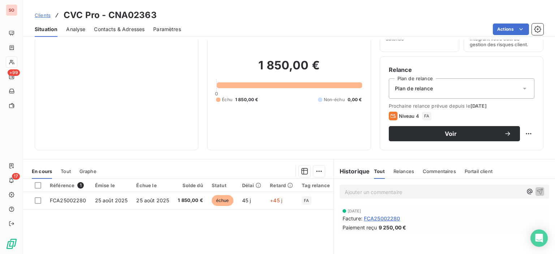
scroll to position [36, 0]
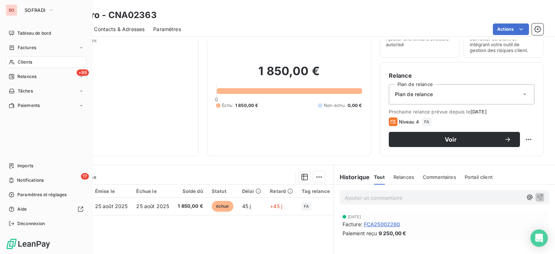
click at [20, 62] on span "Clients" at bounding box center [25, 62] width 14 height 7
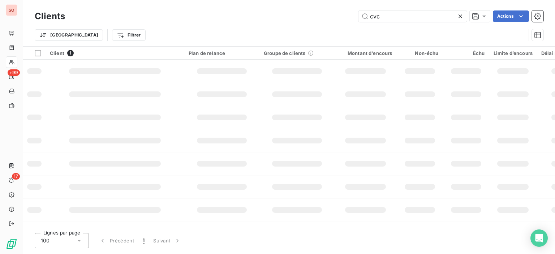
drag, startPoint x: 420, startPoint y: 12, endPoint x: 512, endPoint y: 51, distance: 99.3
click at [275, 2] on div "Clients cvc Actions Trier Filtrer" at bounding box center [289, 23] width 532 height 46
type input "quiban"
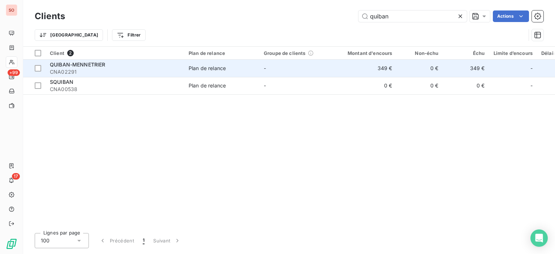
click at [184, 69] on td "Plan de relance" at bounding box center [221, 68] width 75 height 17
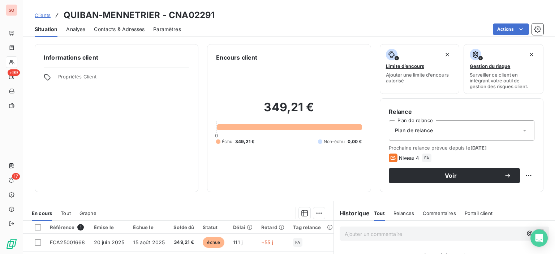
click at [132, 30] on span "Contacts & Adresses" at bounding box center [119, 29] width 51 height 7
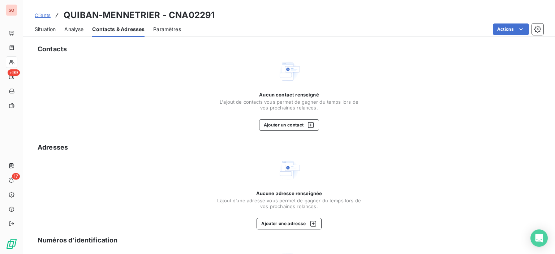
click at [50, 29] on span "Situation" at bounding box center [45, 29] width 21 height 7
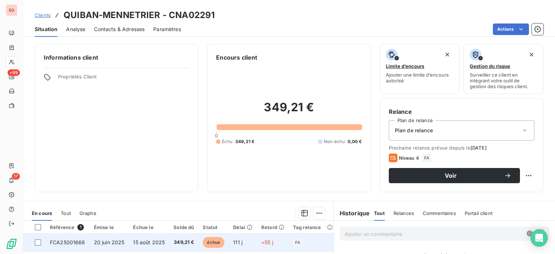
click at [150, 240] on span "15 août 2025" at bounding box center [149, 242] width 32 height 6
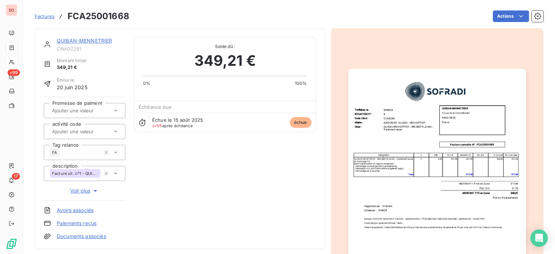
click at [401, 155] on img "button" at bounding box center [438, 194] width 178 height 251
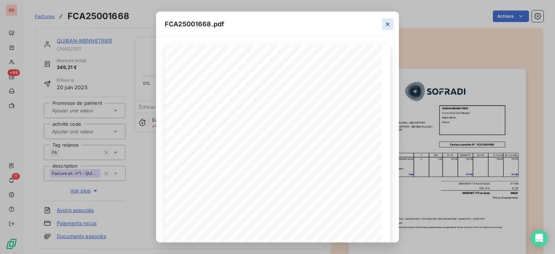
click at [386, 22] on icon "button" at bounding box center [387, 24] width 7 height 7
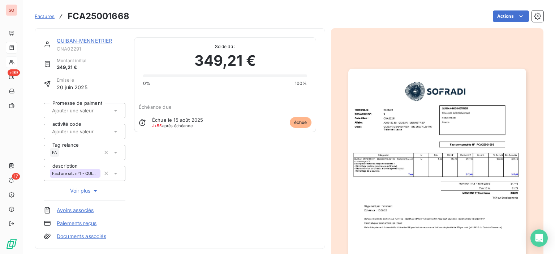
click at [371, 124] on img "button" at bounding box center [438, 194] width 178 height 251
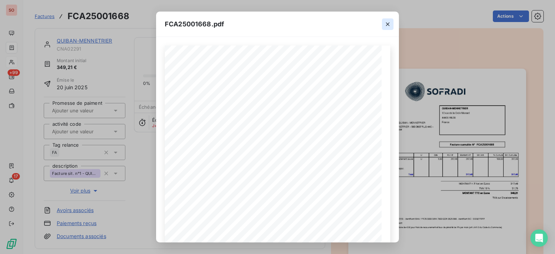
click at [389, 25] on icon "button" at bounding box center [388, 24] width 4 height 4
